Goal: Information Seeking & Learning: Check status

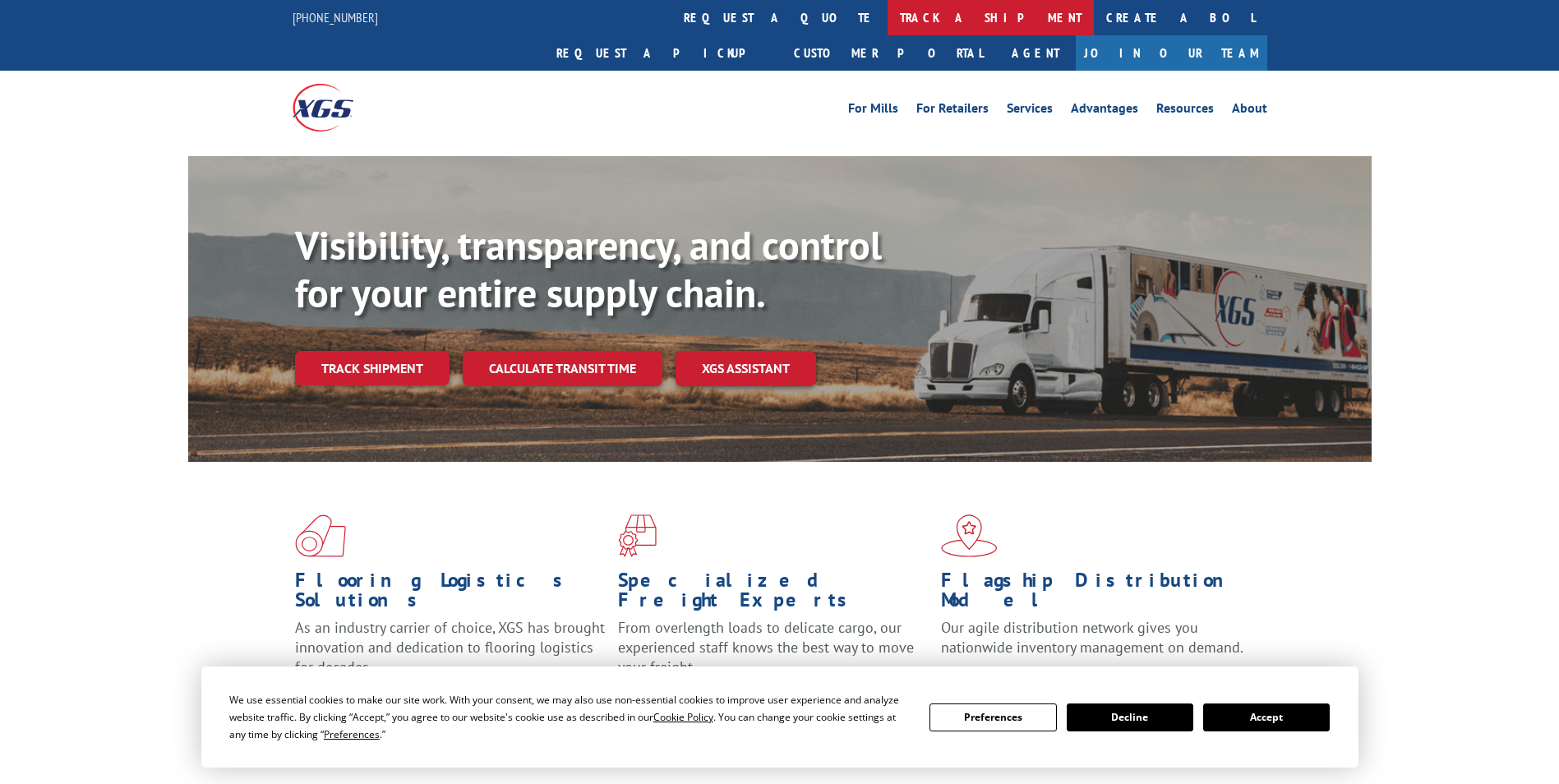
click at [887, 29] on link "track a shipment" at bounding box center [990, 18] width 206 height 35
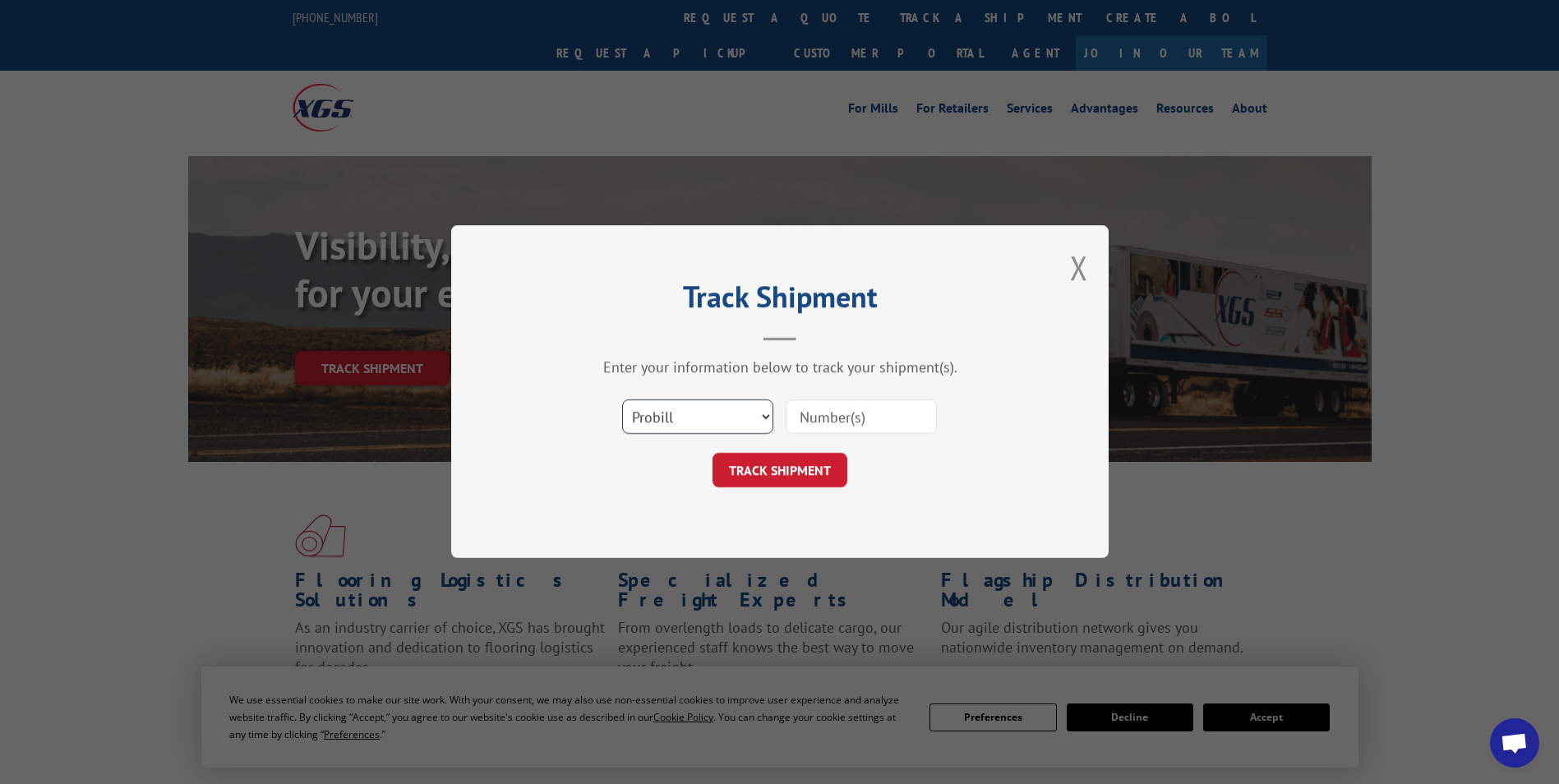
click at [728, 413] on select "Select category... Probill BOL PO" at bounding box center [697, 417] width 151 height 35
select select "bol"
click at [622, 400] on select "Select category... Probill BOL PO" at bounding box center [697, 417] width 151 height 35
click at [836, 417] on input at bounding box center [861, 417] width 151 height 35
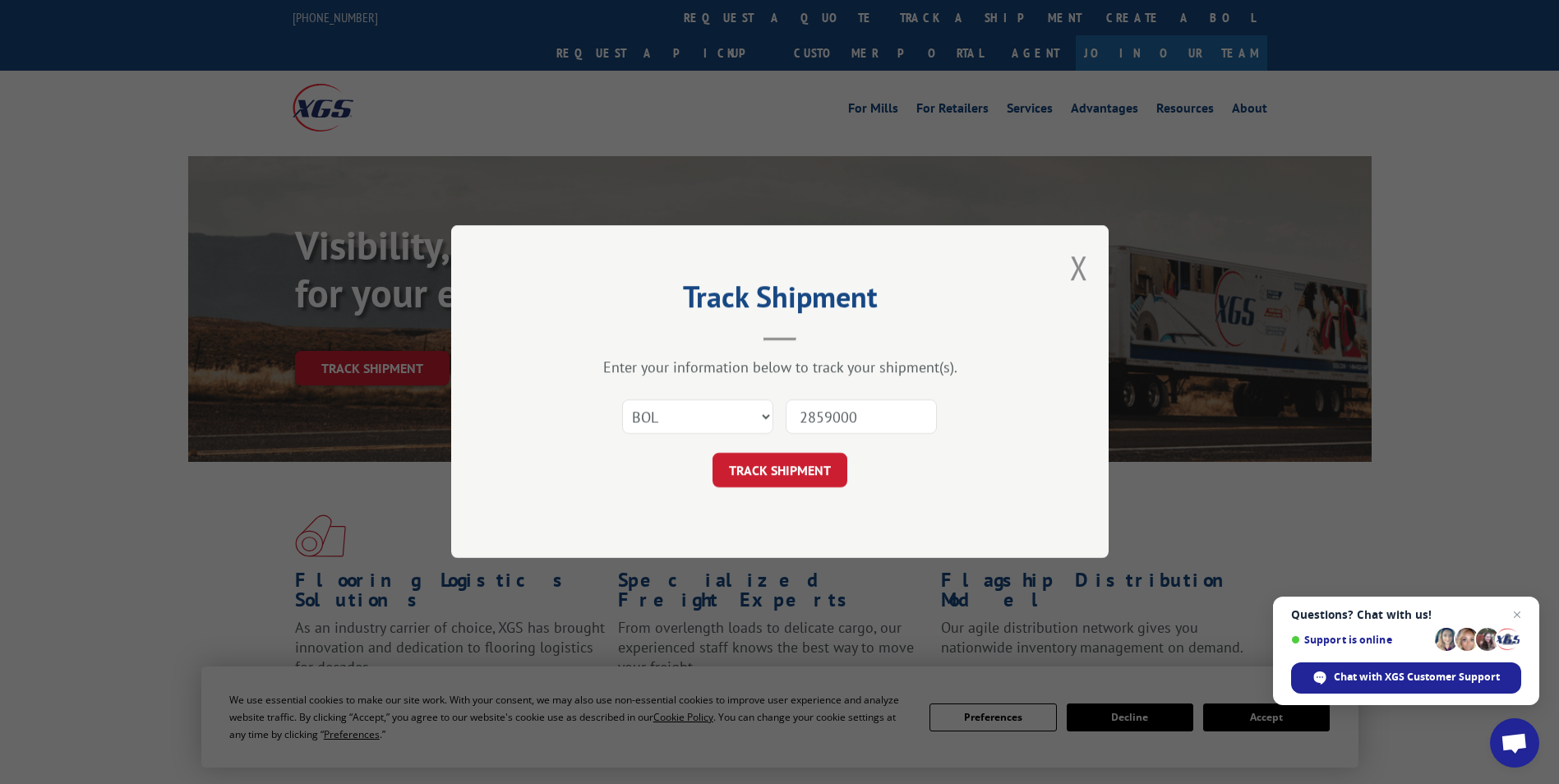
type input "2859000"
click at [802, 466] on button "TRACK SHIPMENT" at bounding box center [780, 471] width 135 height 35
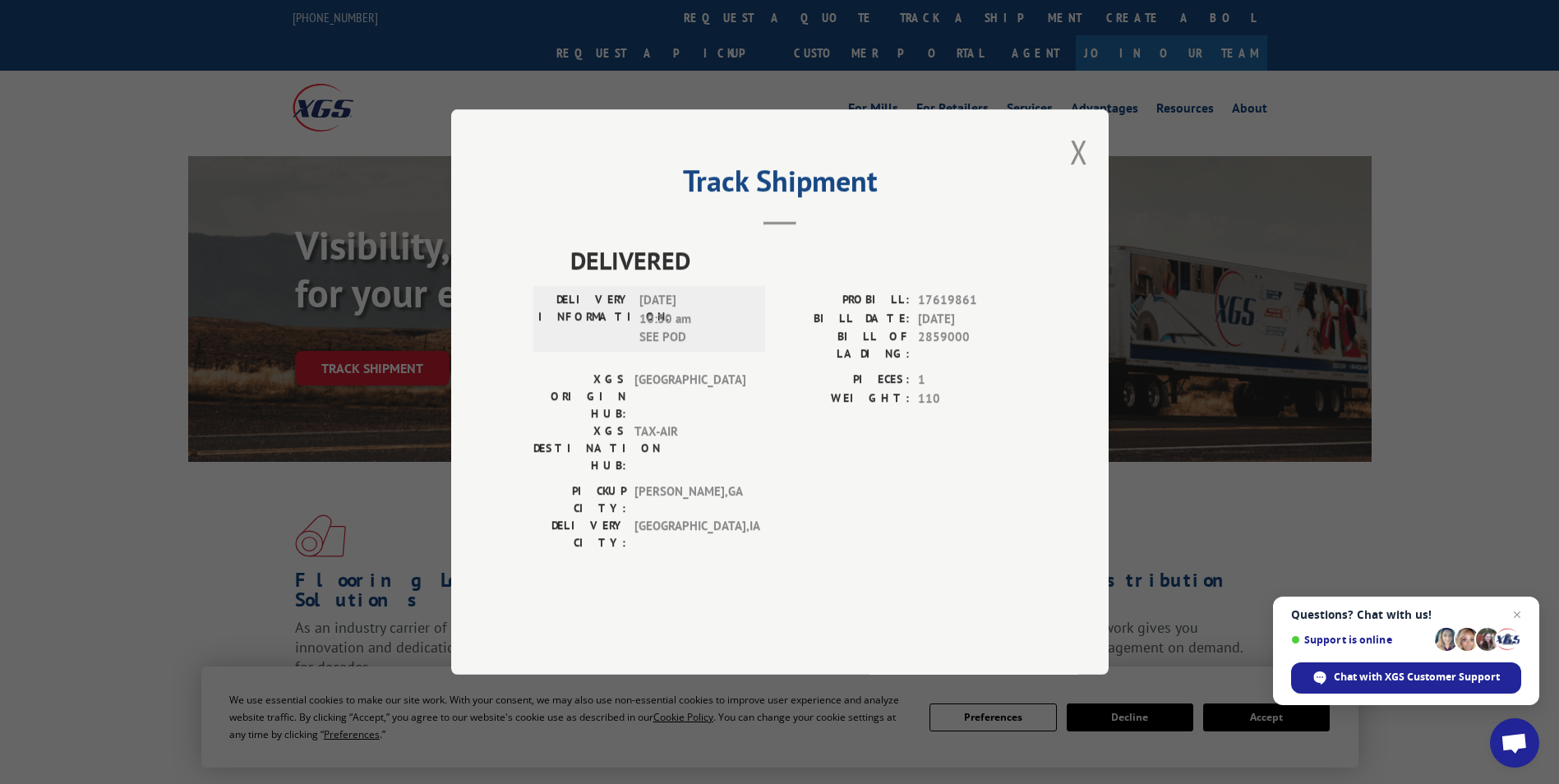
click at [490, 86] on div "Track Shipment DELIVERED DELIVERY INFORMATION: [DATE] 10:30 am SEE POD PROBILL:…" at bounding box center [779, 392] width 1559 height 784
click at [1069, 200] on div "Track Shipment DELIVERED DELIVERY INFORMATION: [DATE] 10:30 am SEE POD PROBILL:…" at bounding box center [780, 391] width 657 height 565
click at [1079, 173] on button "Close modal" at bounding box center [1078, 152] width 18 height 44
